Goal: Task Accomplishment & Management: Use online tool/utility

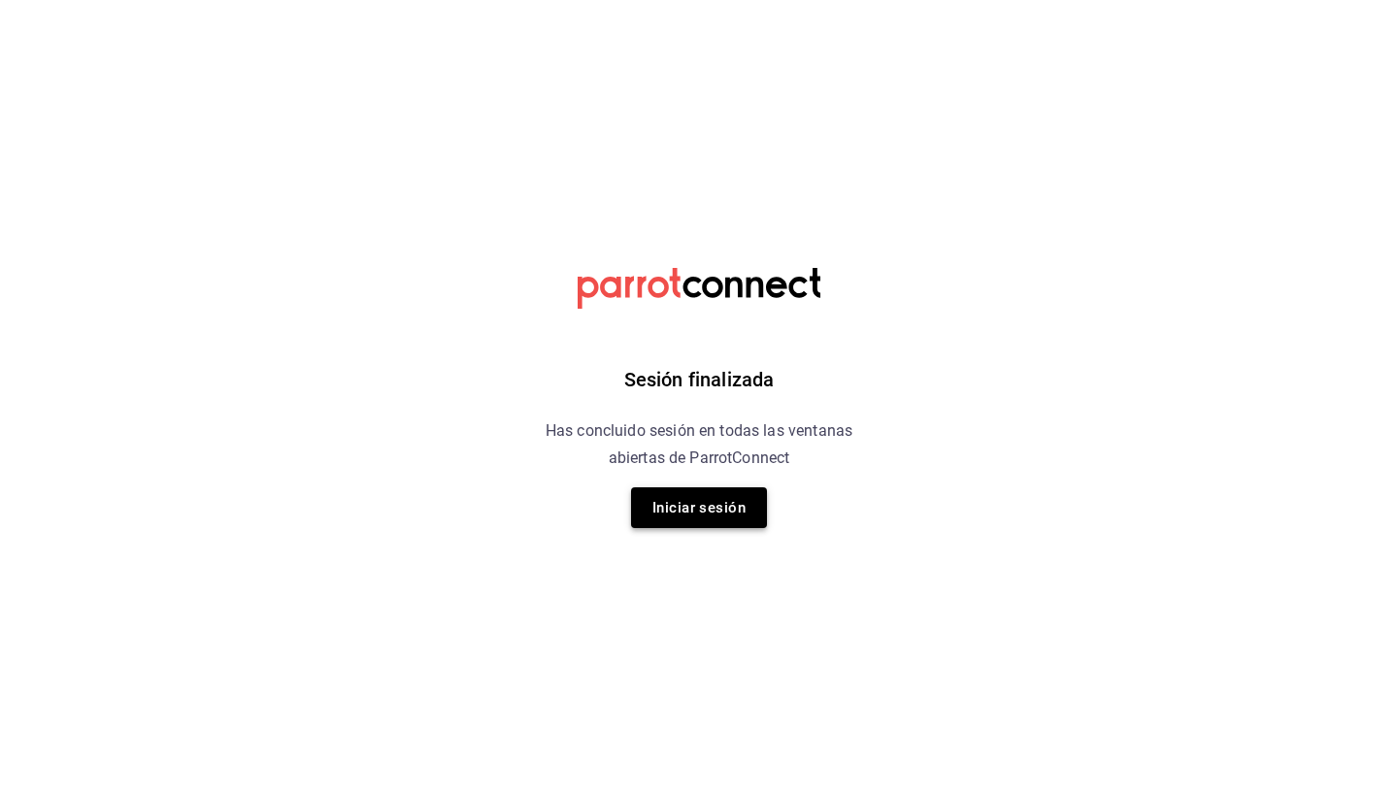
click at [688, 508] on button "Iniciar sesión" at bounding box center [699, 507] width 136 height 41
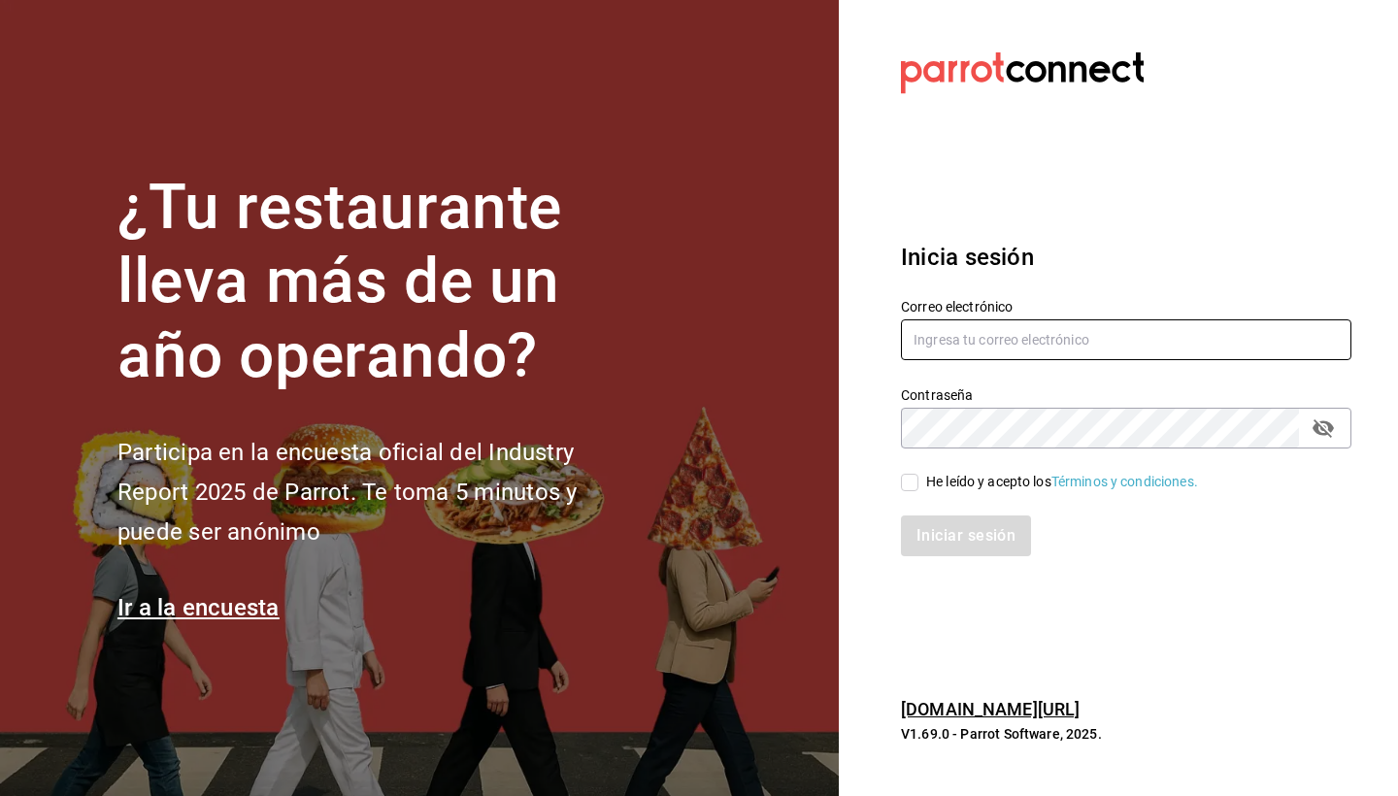
type input "chiqueada.gerencia@gmail.com"
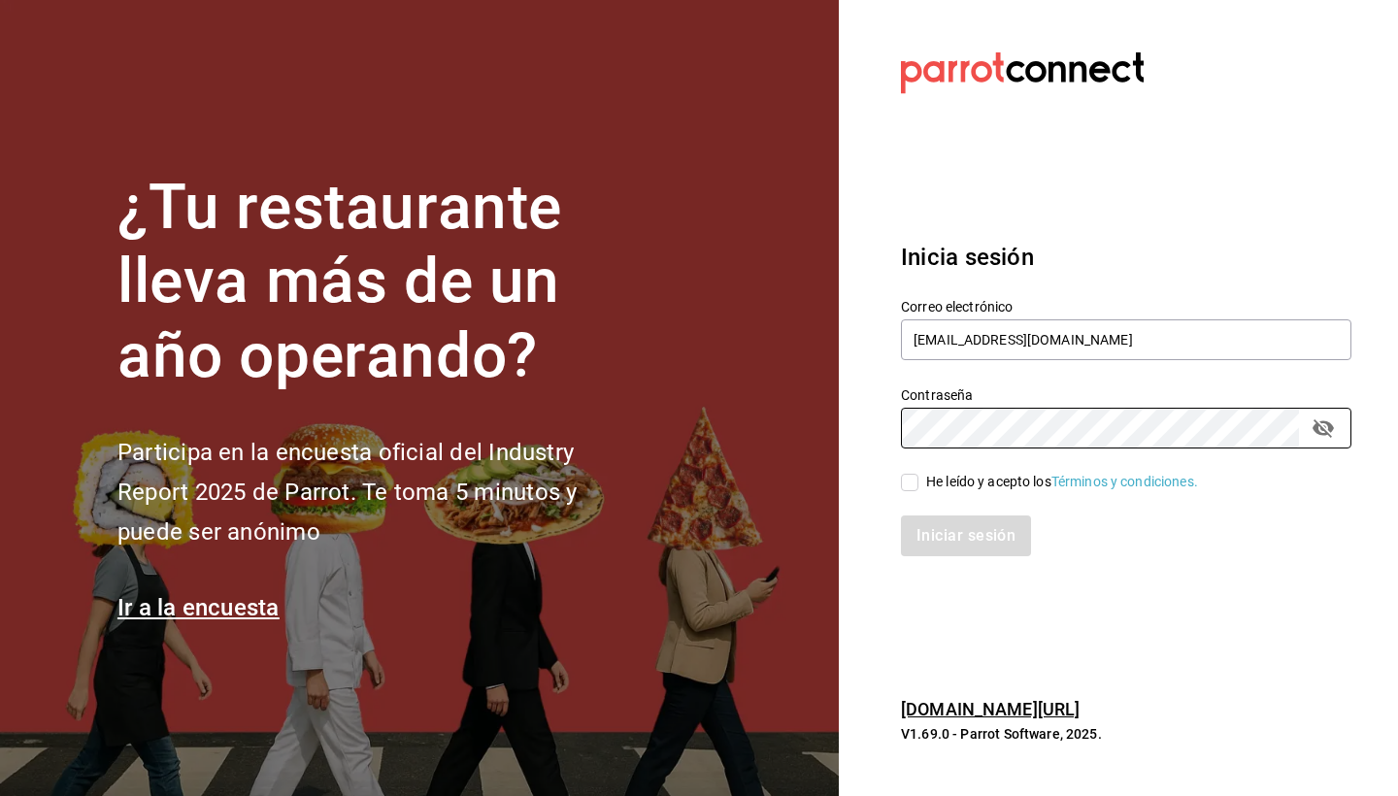
click at [913, 486] on input "He leído y acepto los Términos y condiciones." at bounding box center [909, 482] width 17 height 17
checkbox input "true"
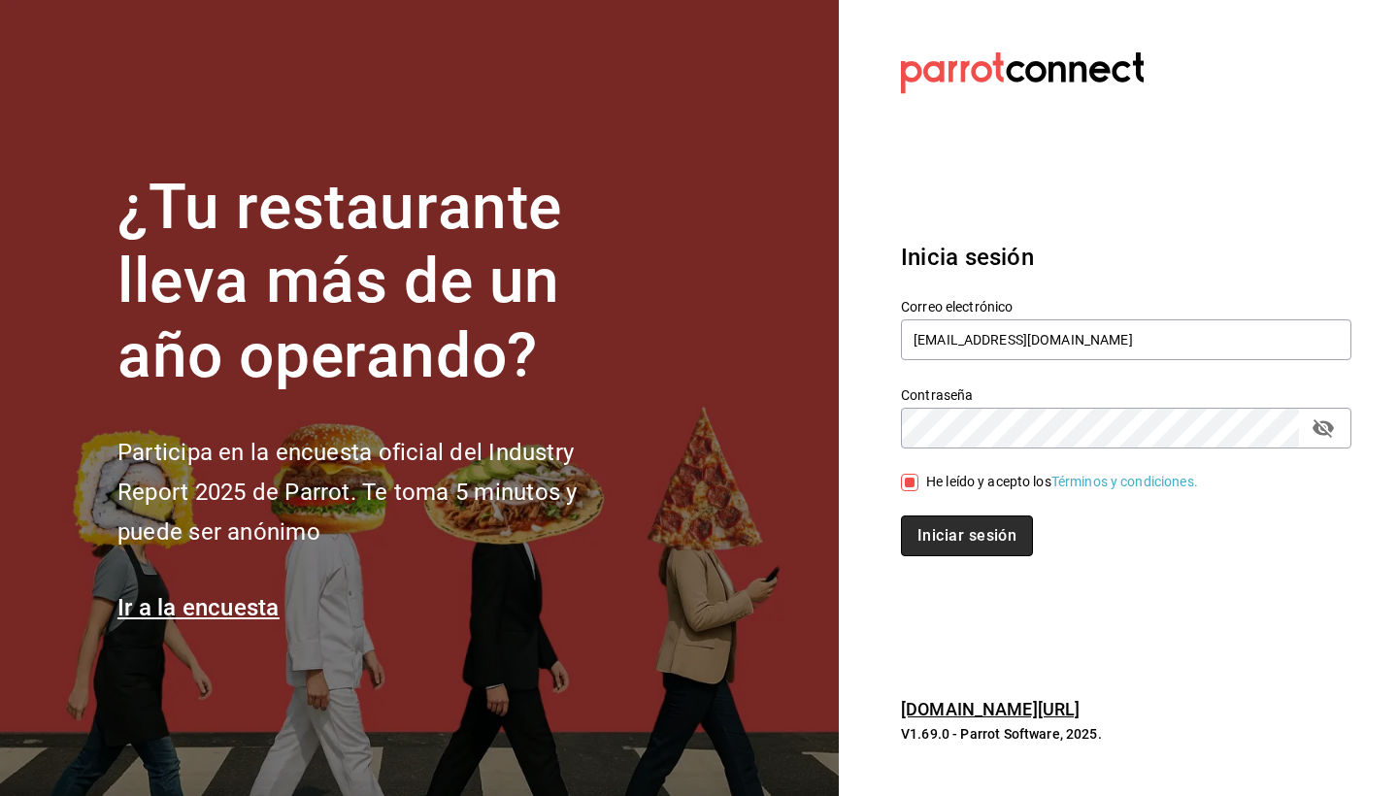
click at [932, 517] on button "Iniciar sesión" at bounding box center [967, 536] width 132 height 41
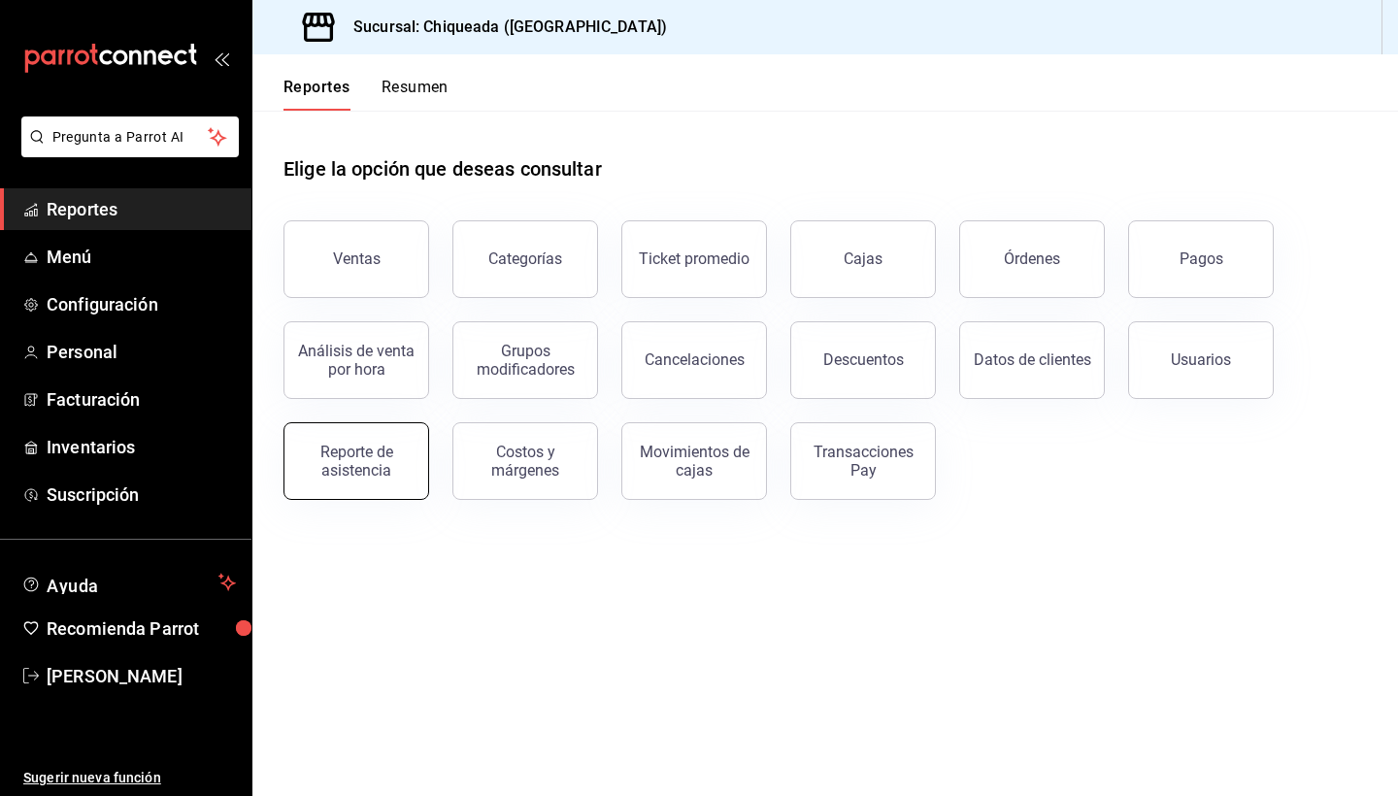
click at [335, 497] on div "Reporte de asistencia" at bounding box center [344, 449] width 169 height 101
click at [349, 448] on div "Reporte de asistencia" at bounding box center [356, 461] width 120 height 37
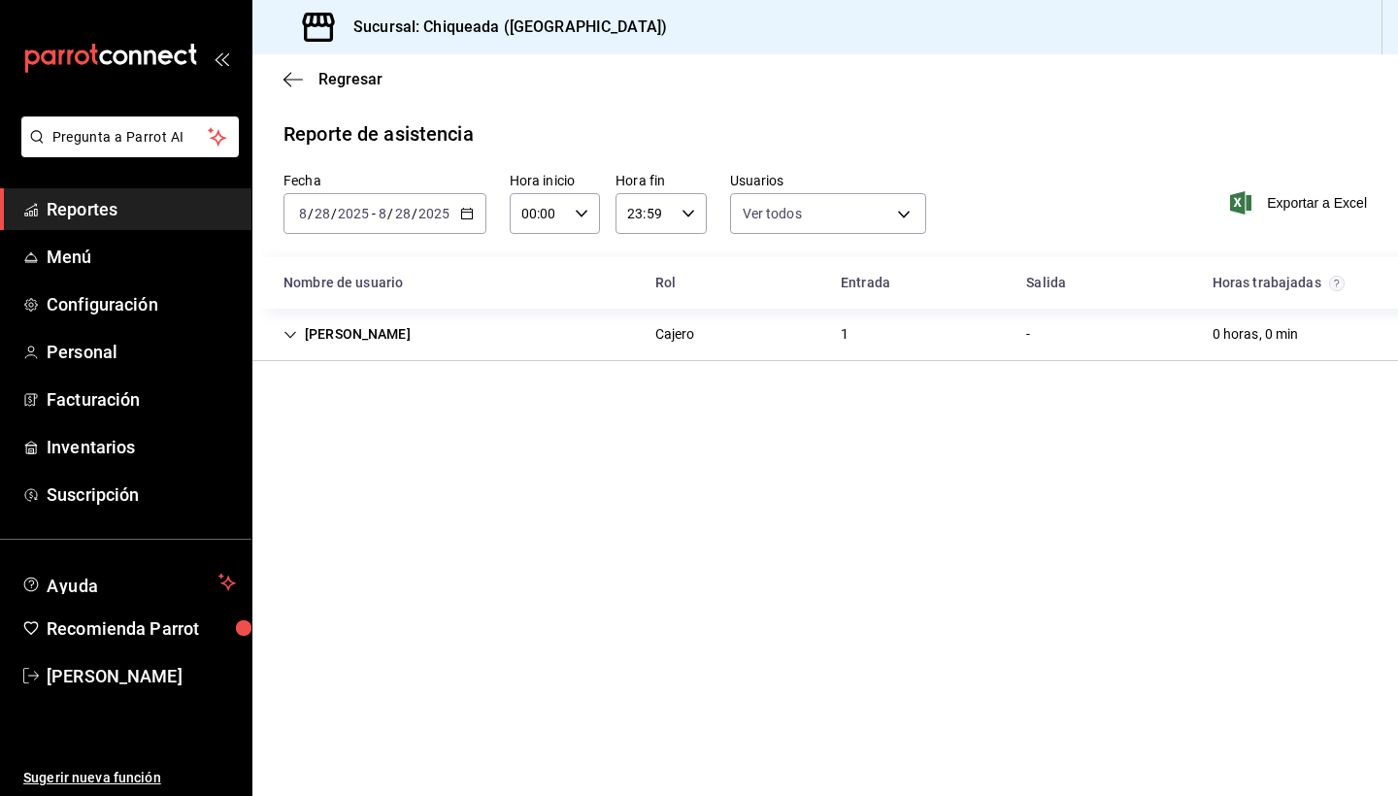
click at [447, 211] on input "2025" at bounding box center [434, 214] width 33 height 16
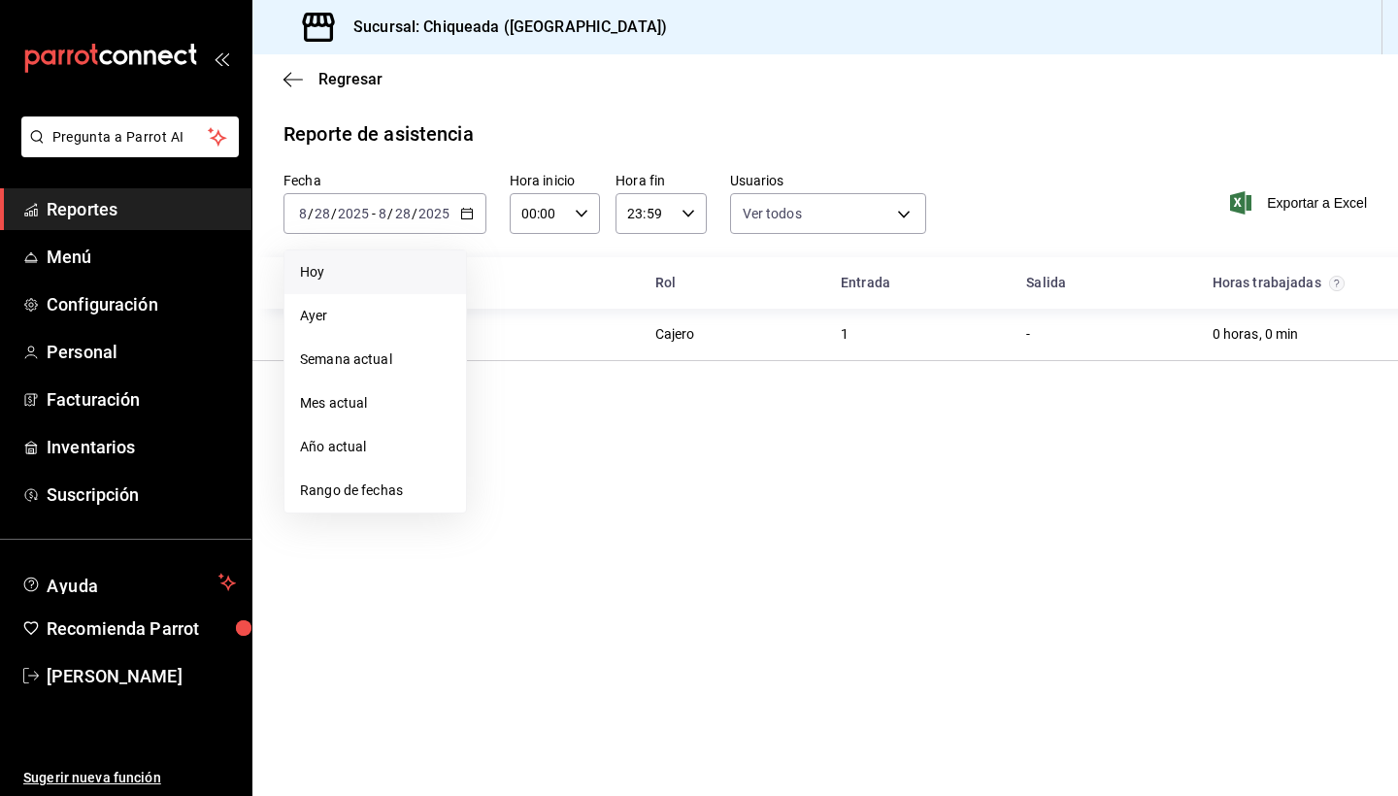
click at [342, 269] on span "Hoy" at bounding box center [375, 272] width 151 height 20
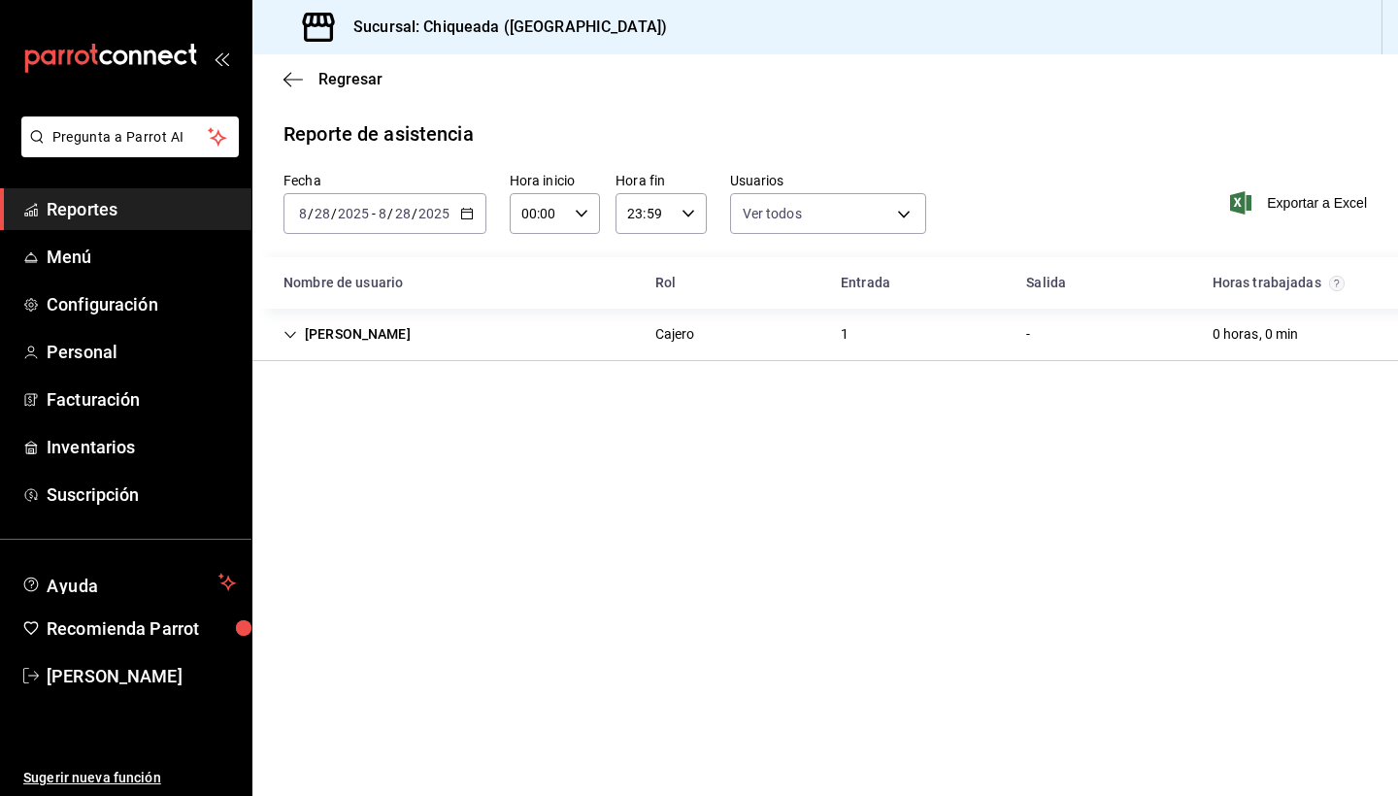
click at [292, 331] on icon "Cell" at bounding box center [291, 335] width 14 height 14
